Goal: Task Accomplishment & Management: Manage account settings

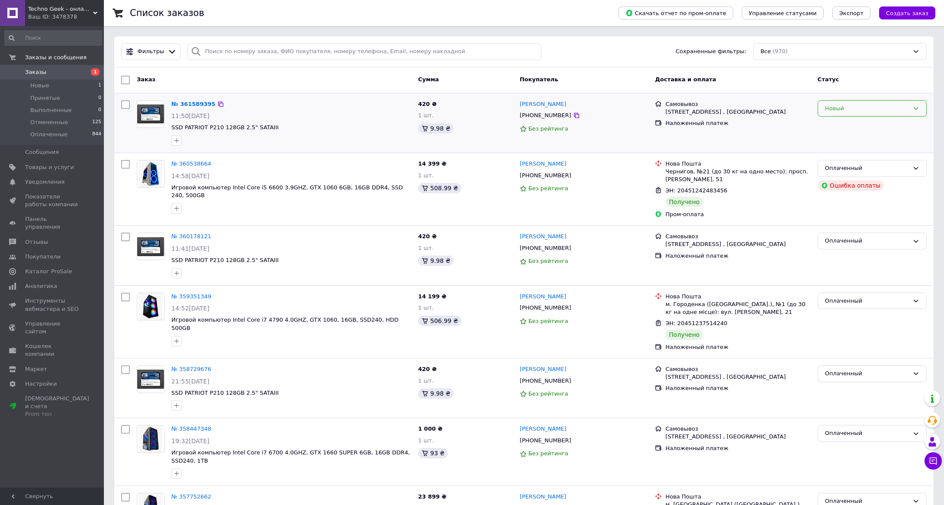
click at [899, 110] on div "Новый" at bounding box center [867, 108] width 84 height 9
click at [840, 172] on li "Оплаченный" at bounding box center [872, 174] width 108 height 16
click at [47, 268] on span "Каталог ProSale" at bounding box center [48, 272] width 47 height 8
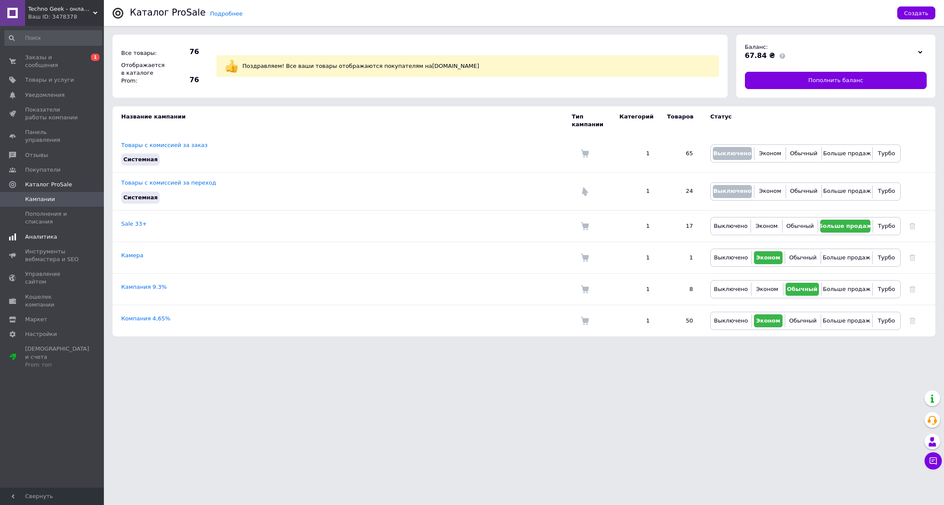
click at [38, 233] on span "Аналитика" at bounding box center [41, 237] width 32 height 8
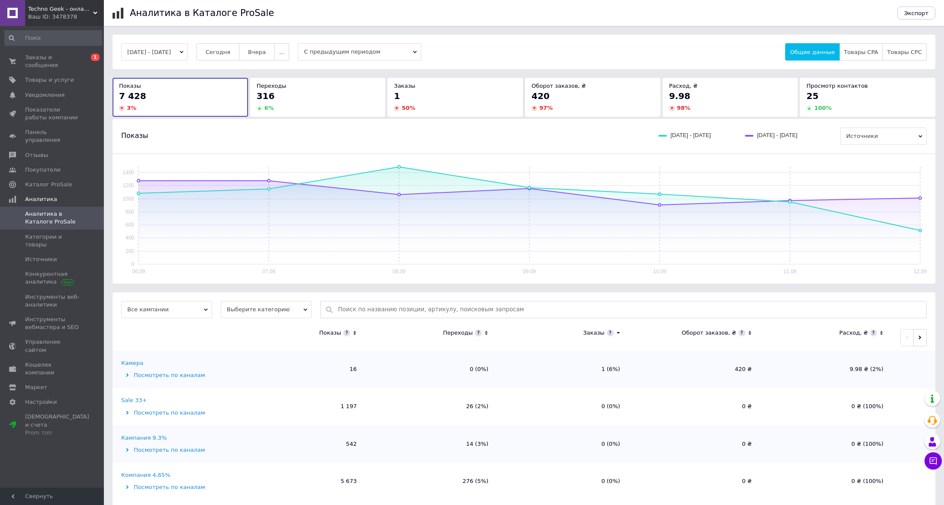
click at [353, 100] on div "316" at bounding box center [318, 96] width 122 height 12
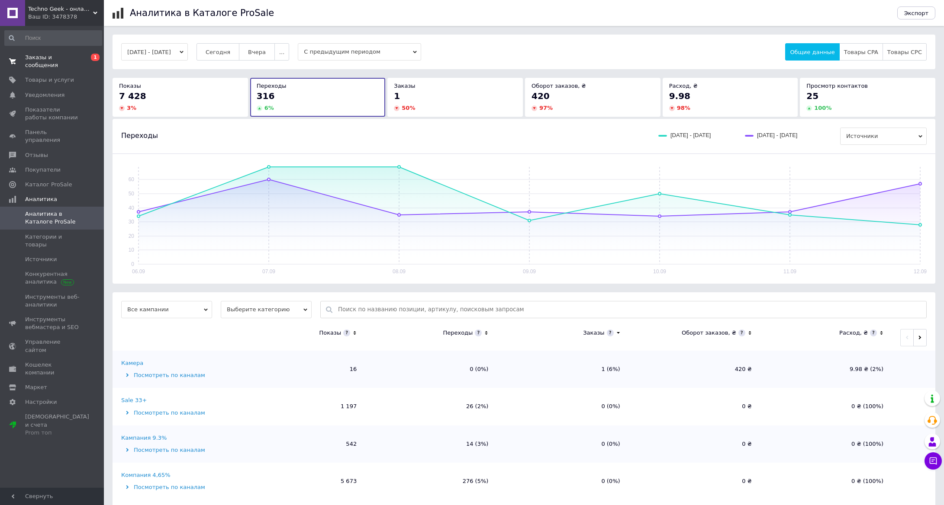
click at [61, 65] on span "Заказы и сообщения" at bounding box center [52, 62] width 55 height 16
